Goal: Task Accomplishment & Management: Manage account settings

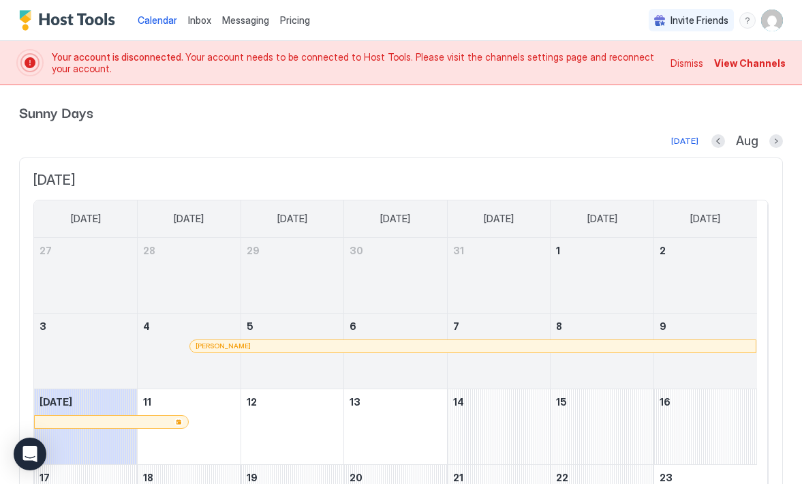
click at [682, 65] on span "Dismiss" at bounding box center [686, 63] width 33 height 14
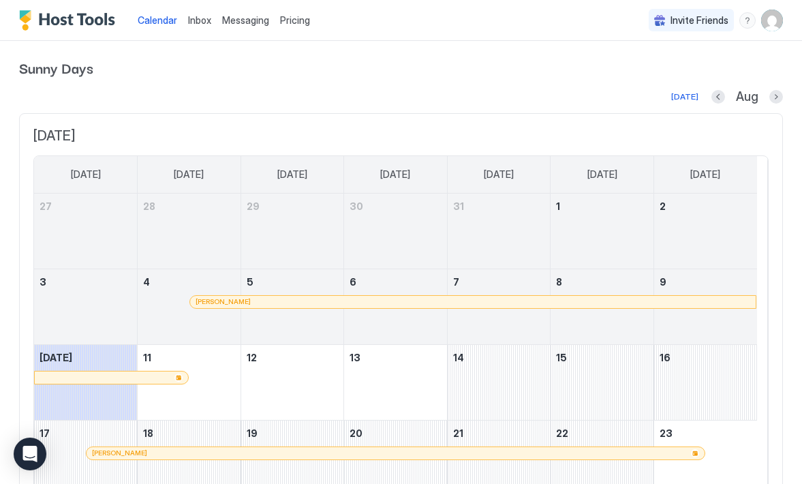
click at [165, 20] on span "Calendar" at bounding box center [158, 20] width 40 height 12
click at [761, 19] on img "User profile" at bounding box center [772, 21] width 22 height 22
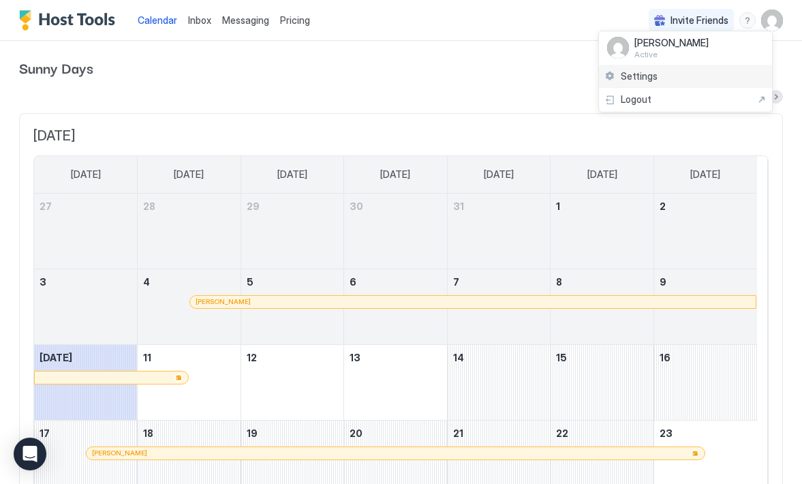
click at [633, 76] on span "Settings" at bounding box center [638, 76] width 37 height 12
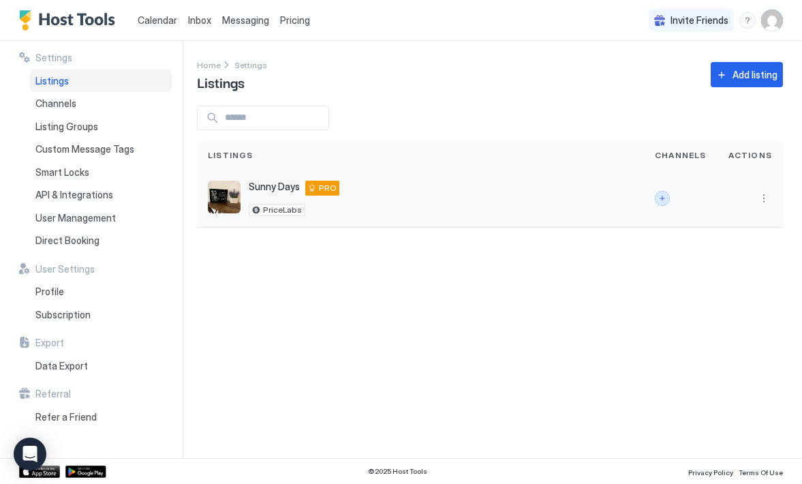
click at [665, 198] on button "Connect channels" at bounding box center [662, 198] width 15 height 15
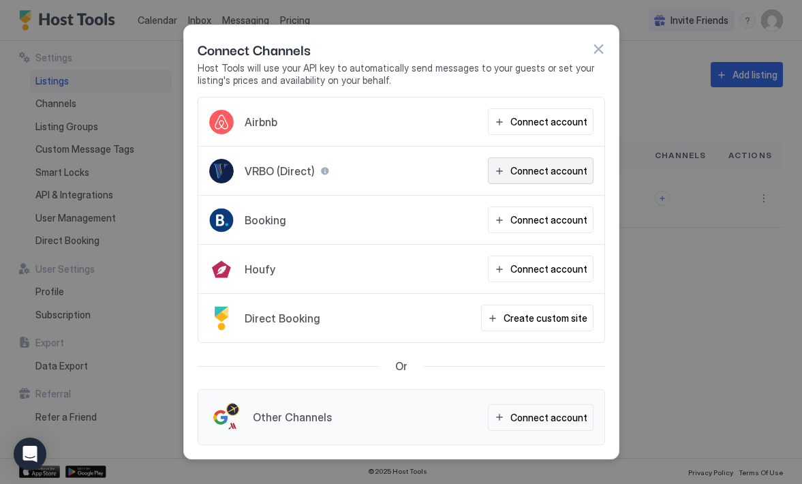
click at [534, 170] on div "Connect account" at bounding box center [548, 170] width 77 height 14
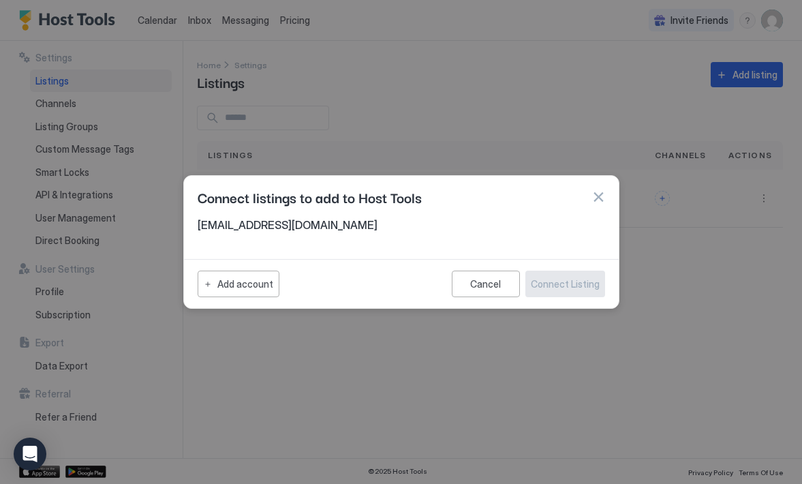
click at [435, 232] on div "[EMAIL_ADDRESS][DOMAIN_NAME]" at bounding box center [401, 229] width 407 height 22
click at [260, 282] on div "Add account" at bounding box center [245, 284] width 56 height 14
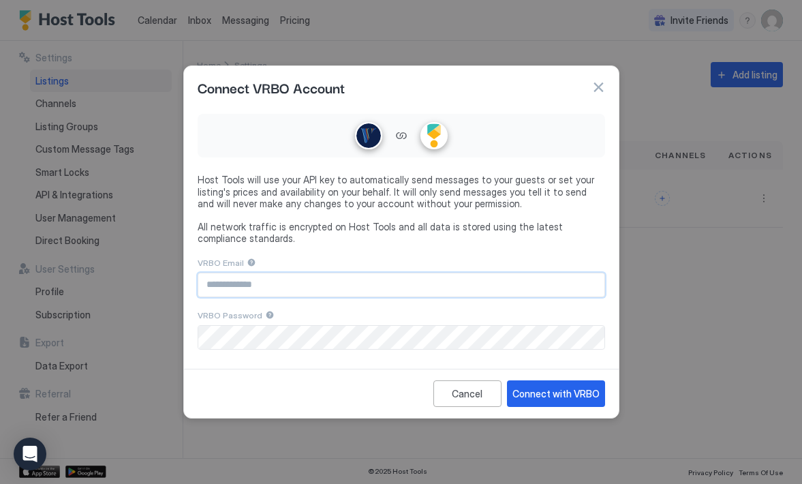
click at [275, 283] on input "Input Field" at bounding box center [401, 284] width 406 height 23
type input "**********"
click at [541, 400] on button "Connect with VRBO" at bounding box center [556, 393] width 98 height 27
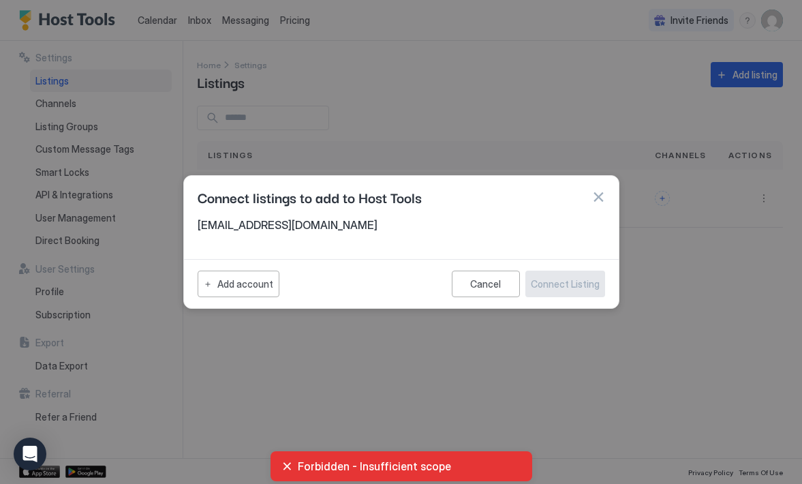
click at [384, 472] on span "Forbidden - Insufficient scope" at bounding box center [409, 466] width 223 height 14
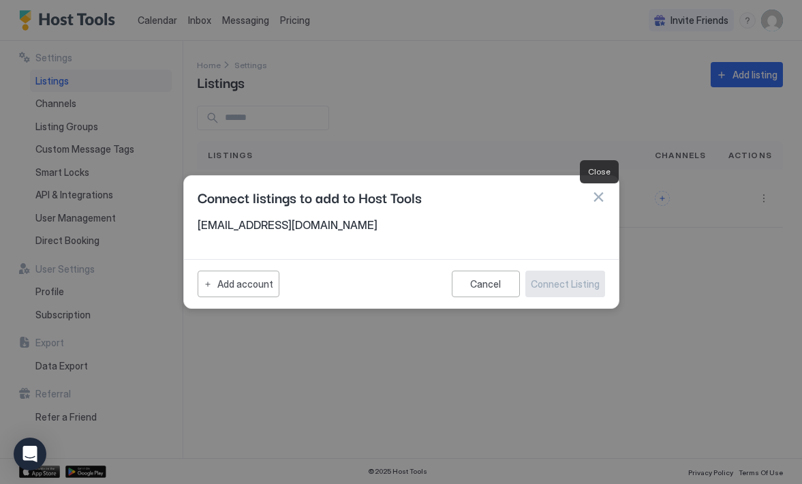
click at [595, 198] on button "button" at bounding box center [598, 197] width 14 height 14
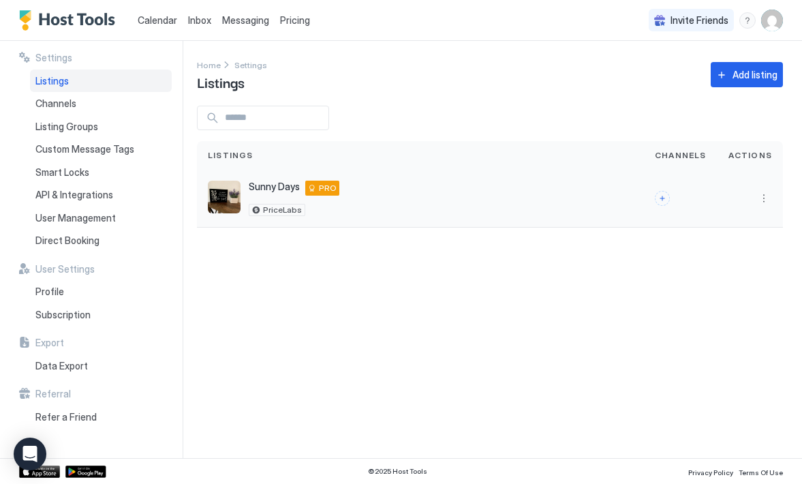
click at [354, 200] on div "Sunny Days [STREET_ADDRESS] PRO PriceLabs" at bounding box center [420, 197] width 425 height 35
click at [756, 204] on button "More options" at bounding box center [763, 198] width 16 height 16
click at [648, 218] on span "Listing Settings" at bounding box center [648, 217] width 61 height 10
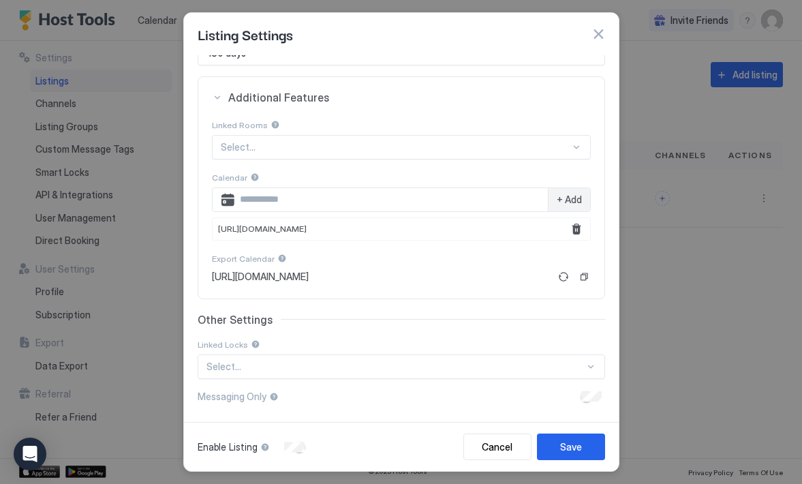
scroll to position [242, 0]
click at [554, 147] on div at bounding box center [395, 148] width 349 height 12
click at [543, 121] on div "Linked Rooms" at bounding box center [401, 126] width 379 height 14
click at [580, 153] on div at bounding box center [576, 147] width 11 height 11
click at [585, 371] on div at bounding box center [590, 367] width 11 height 11
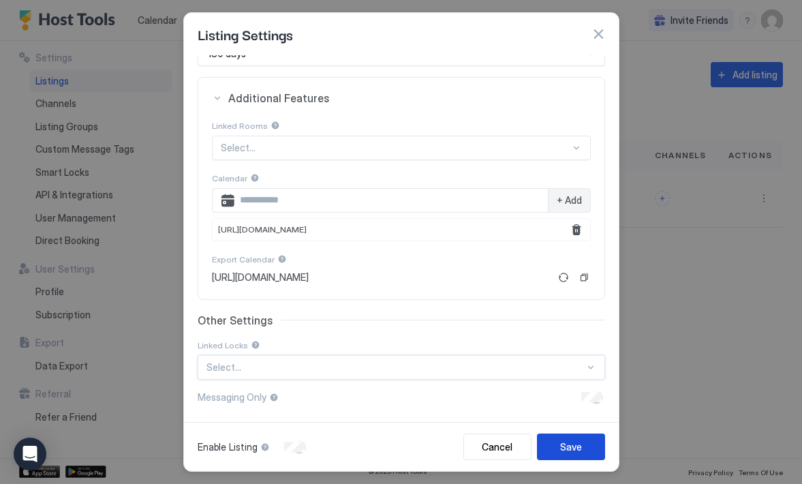
click at [555, 445] on button "Save" at bounding box center [571, 446] width 68 height 27
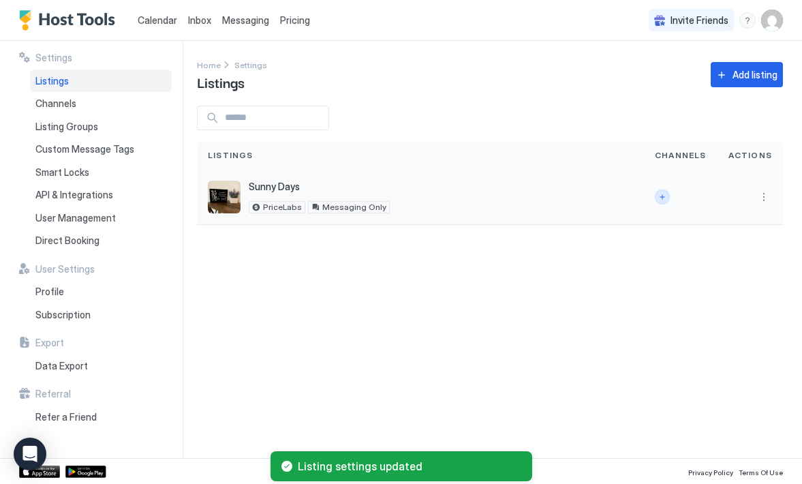
click at [663, 196] on button "Connect channels" at bounding box center [662, 196] width 15 height 15
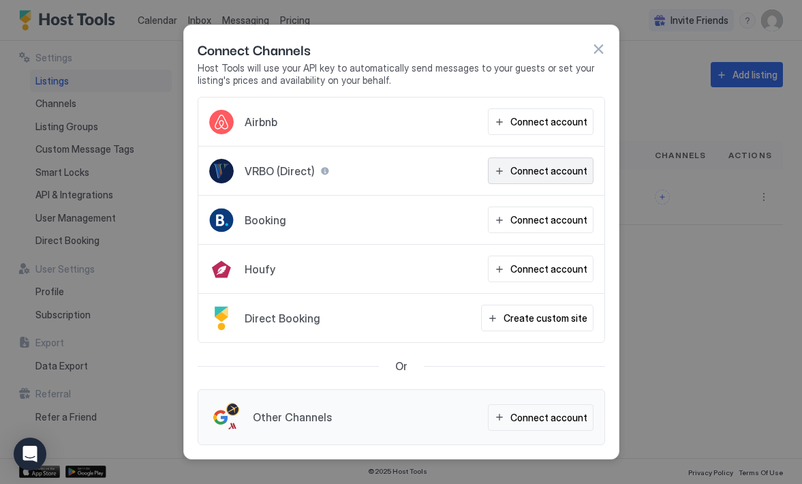
click at [518, 175] on div "Connect account" at bounding box center [548, 170] width 77 height 14
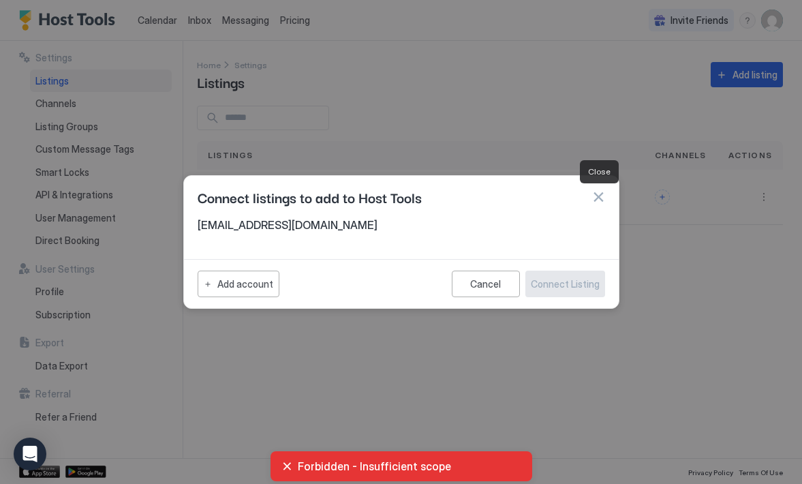
click at [600, 200] on button "button" at bounding box center [598, 197] width 14 height 14
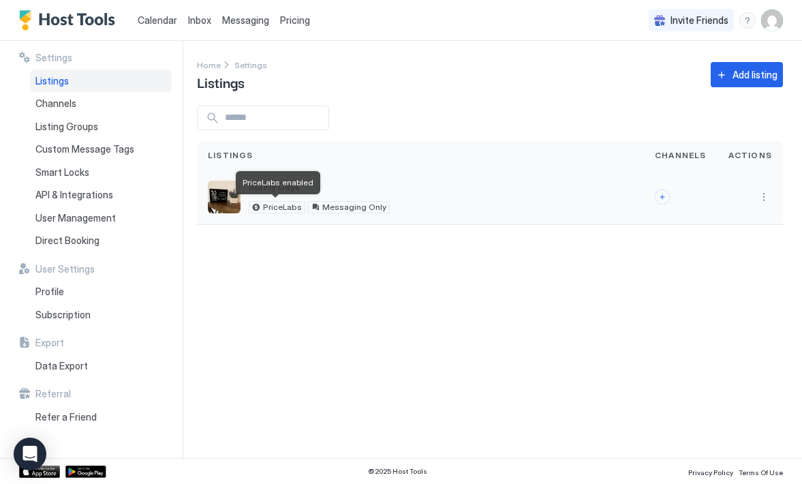
click at [281, 207] on span "PriceLabs" at bounding box center [282, 207] width 39 height 0
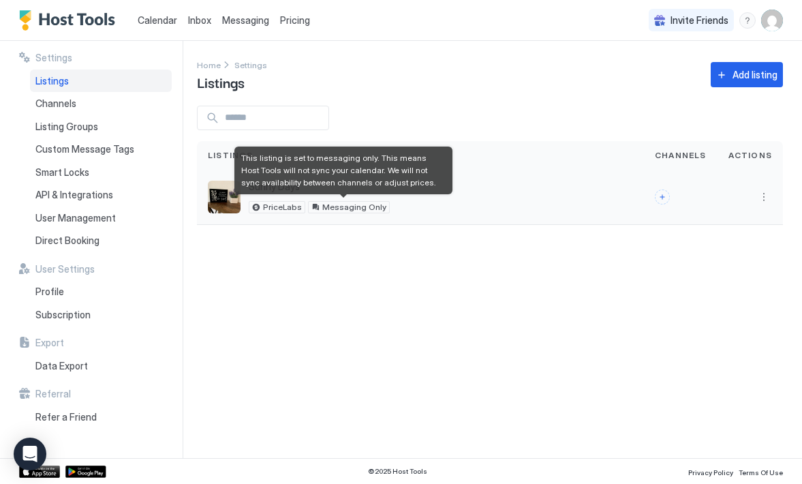
click at [324, 207] on span "Messaging Only" at bounding box center [354, 207] width 64 height 0
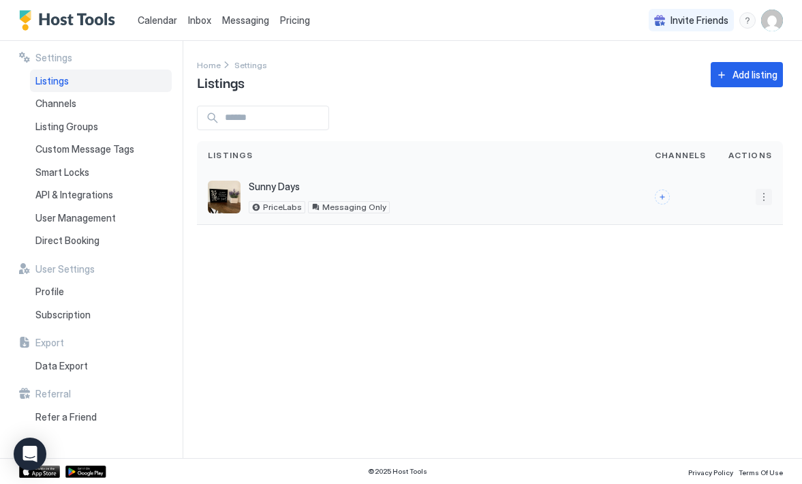
click at [759, 194] on button "More options" at bounding box center [763, 197] width 16 height 16
click at [665, 236] on div "Edit Listing" at bounding box center [684, 238] width 173 height 22
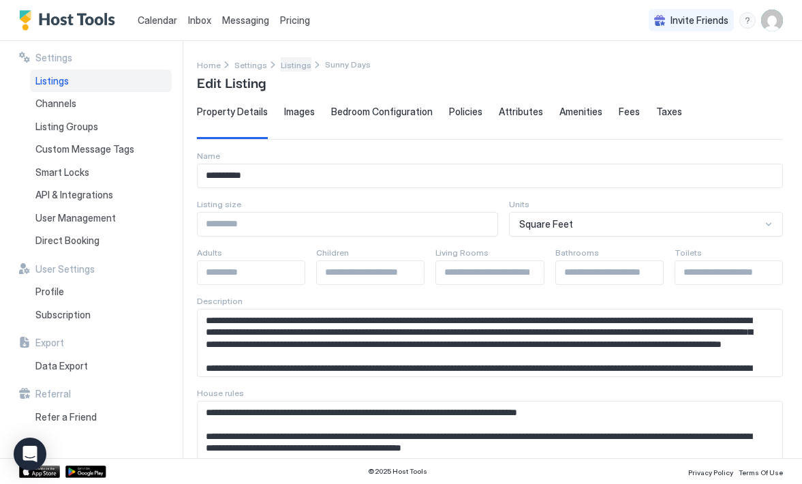
click at [287, 67] on span "Listings" at bounding box center [296, 65] width 31 height 10
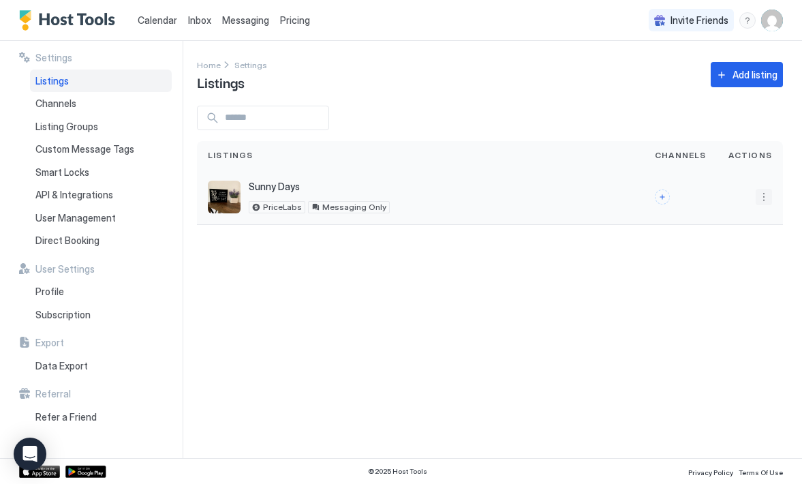
click at [766, 195] on button "More options" at bounding box center [763, 197] width 16 height 16
click at [696, 219] on div "Listing Settings" at bounding box center [684, 217] width 173 height 22
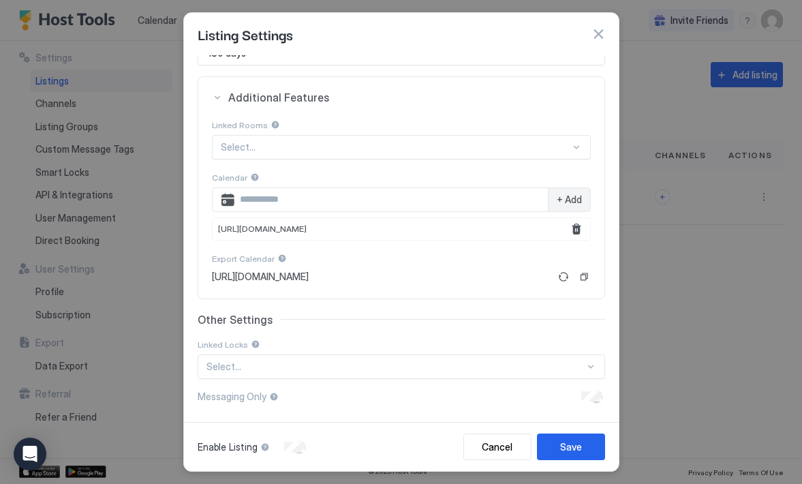
scroll to position [242, 0]
click at [563, 445] on div "Save" at bounding box center [571, 446] width 22 height 14
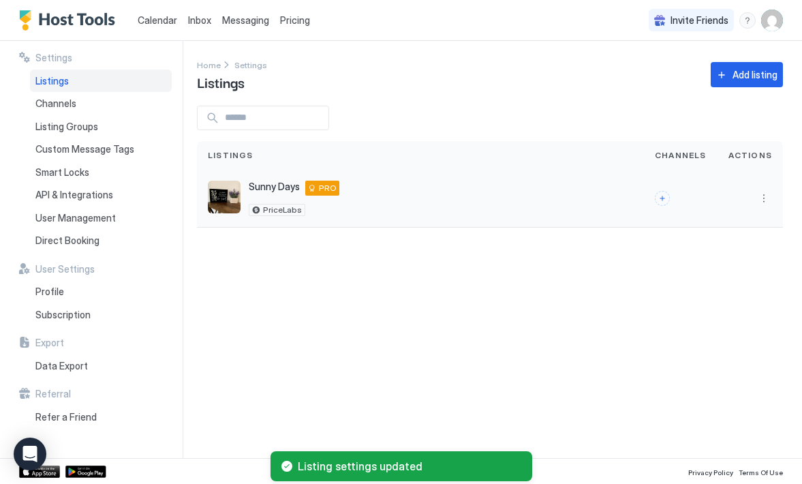
click at [323, 185] on span "PRO" at bounding box center [328, 188] width 18 height 12
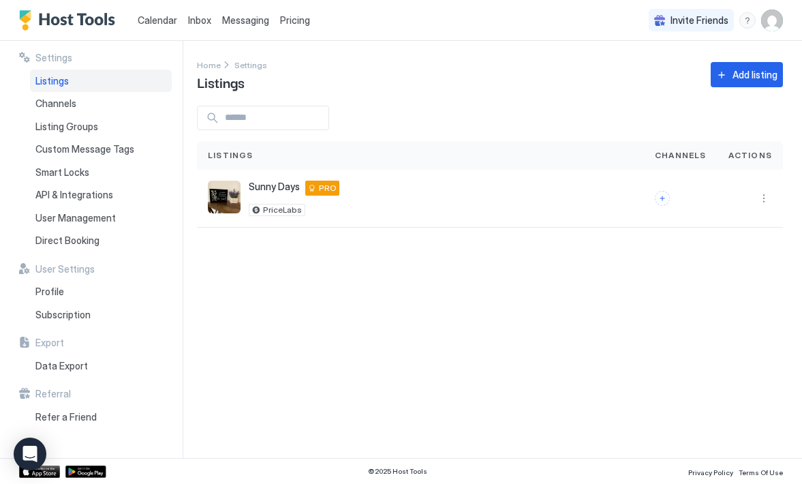
click at [242, 18] on span "Messaging" at bounding box center [245, 20] width 47 height 12
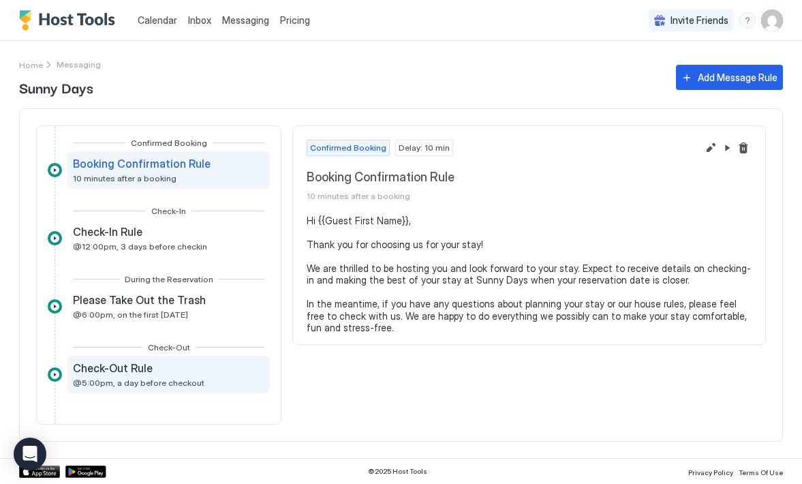
click at [106, 365] on span "Check-Out Rule" at bounding box center [113, 368] width 80 height 14
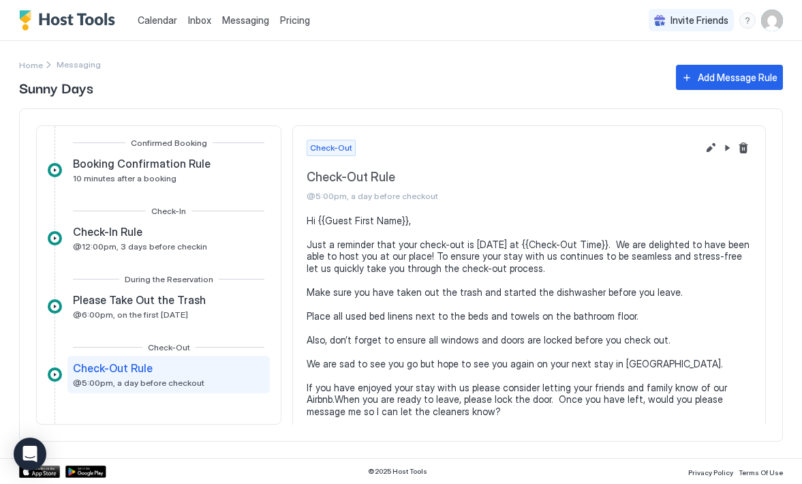
click at [377, 297] on pre "Hi {{Guest First Name}}, Just a reminder that your check-out is [DATE] at {{Che…" at bounding box center [528, 340] width 445 height 251
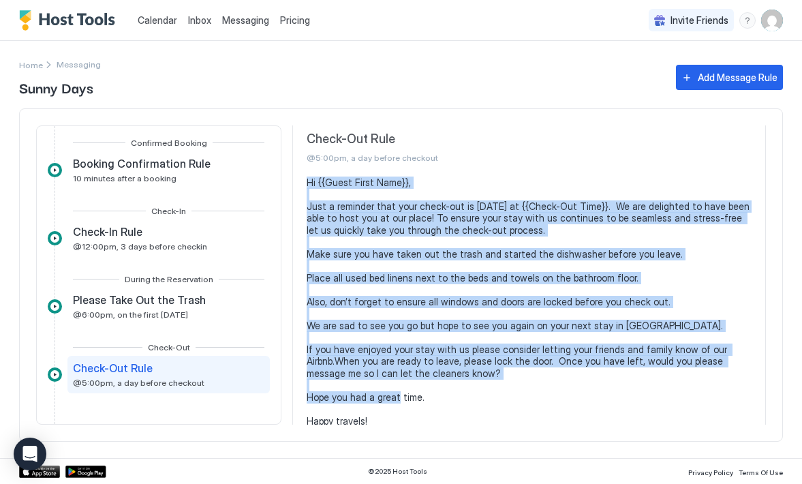
scroll to position [47, 0]
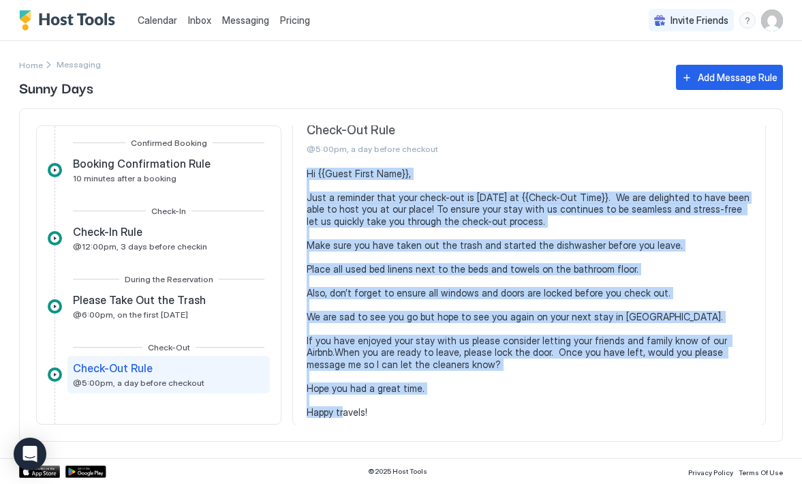
drag, startPoint x: 307, startPoint y: 219, endPoint x: 417, endPoint y: 416, distance: 225.6
click at [417, 416] on section "Hi {{Guest First Name}}, Just a reminder that your check-out is [DATE] at {{Che…" at bounding box center [529, 300] width 472 height 264
copy pre "Hi {{Guest First Name}}, Just a reminder that your check-out is [DATE] at {{Che…"
click at [464, 411] on section "Hi {{Guest First Name}}, Just a reminder that your check-out is [DATE] at {{Che…" at bounding box center [529, 300] width 472 height 264
